Goal: Go to known website: Go to known website

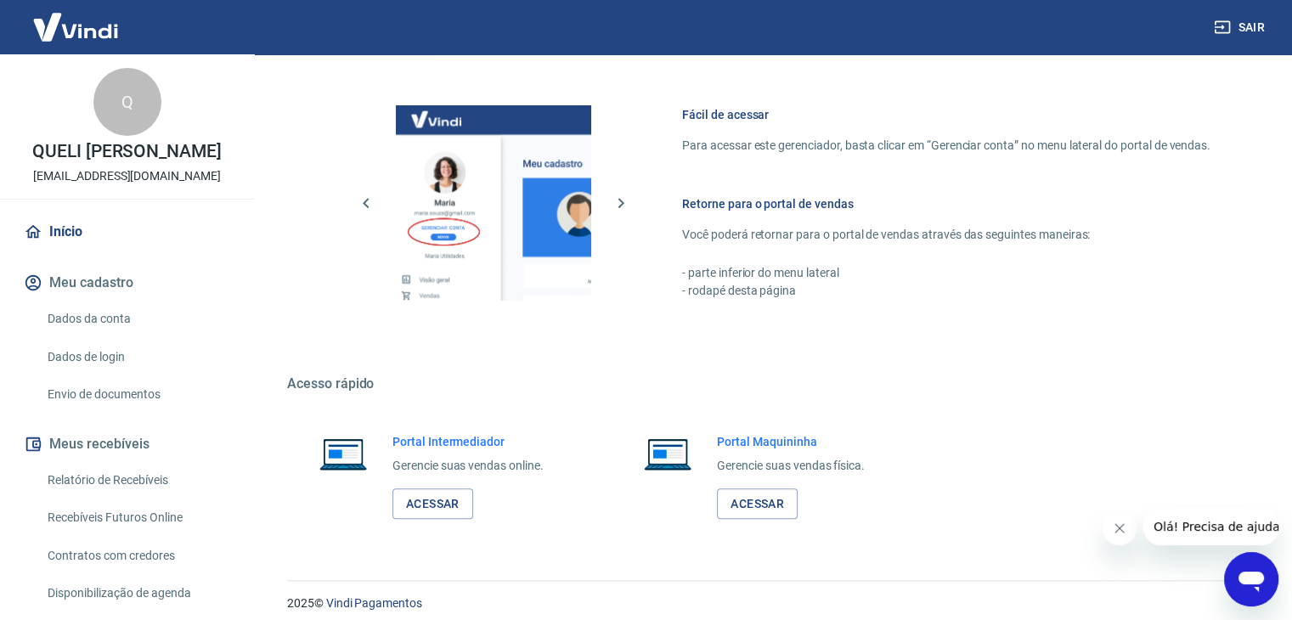
scroll to position [1108, 0]
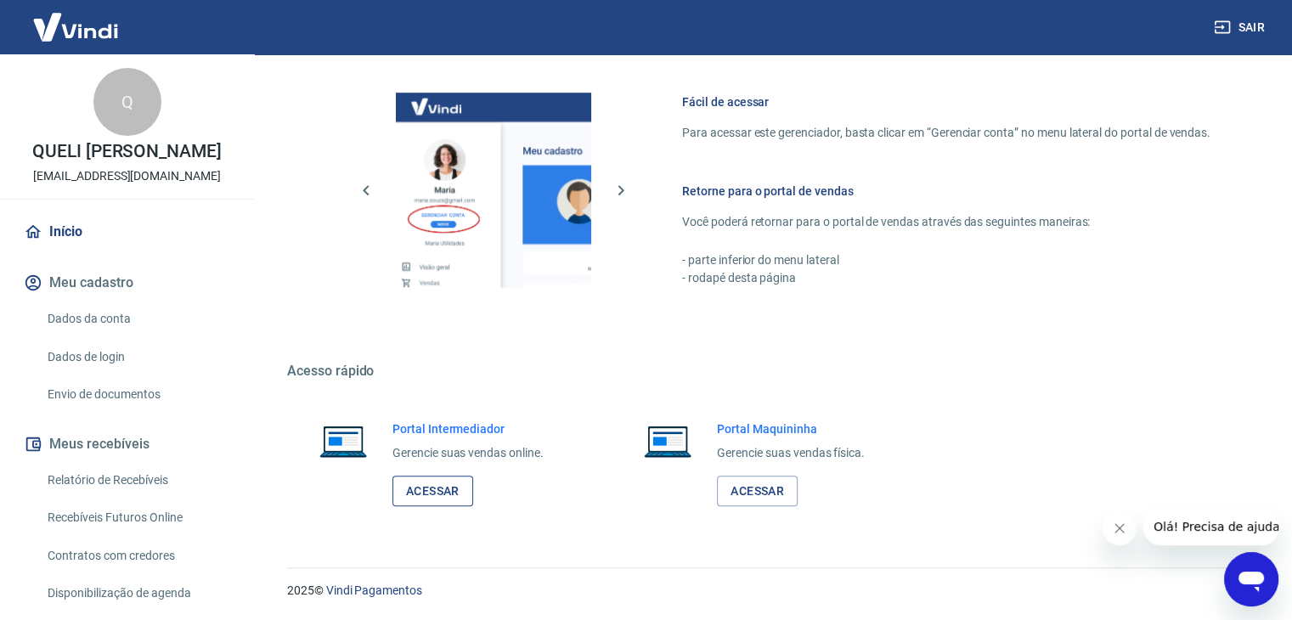
click at [445, 490] on link "Acessar" at bounding box center [433, 491] width 81 height 31
